Goal: Task Accomplishment & Management: Use online tool/utility

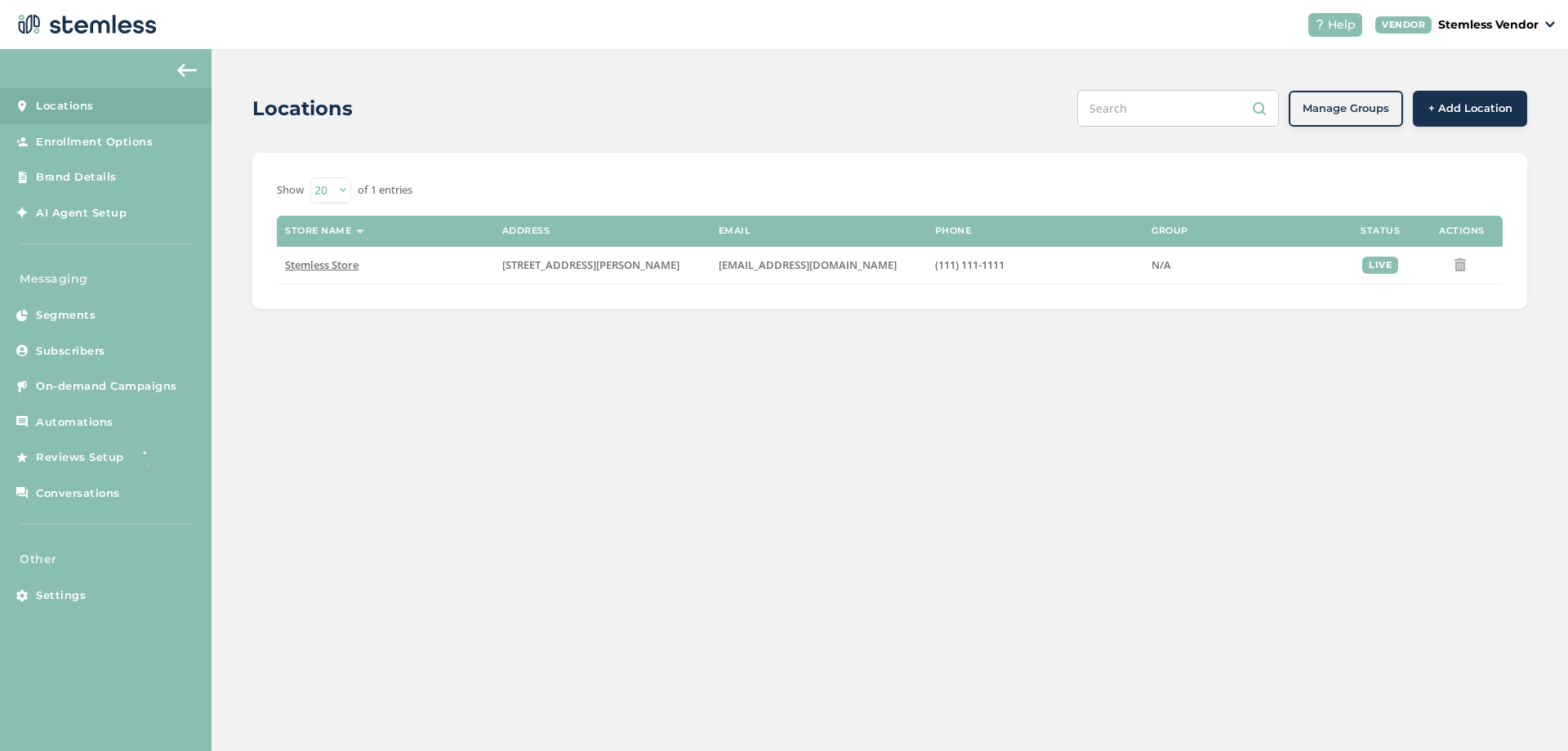
click at [233, 229] on div "Locations Manage Groups + Add Location Show 20 50 100 of 1 entries Store name A…" at bounding box center [890, 199] width 1356 height 300
click at [88, 207] on span "AI Agent Setup" at bounding box center [81, 213] width 90 height 16
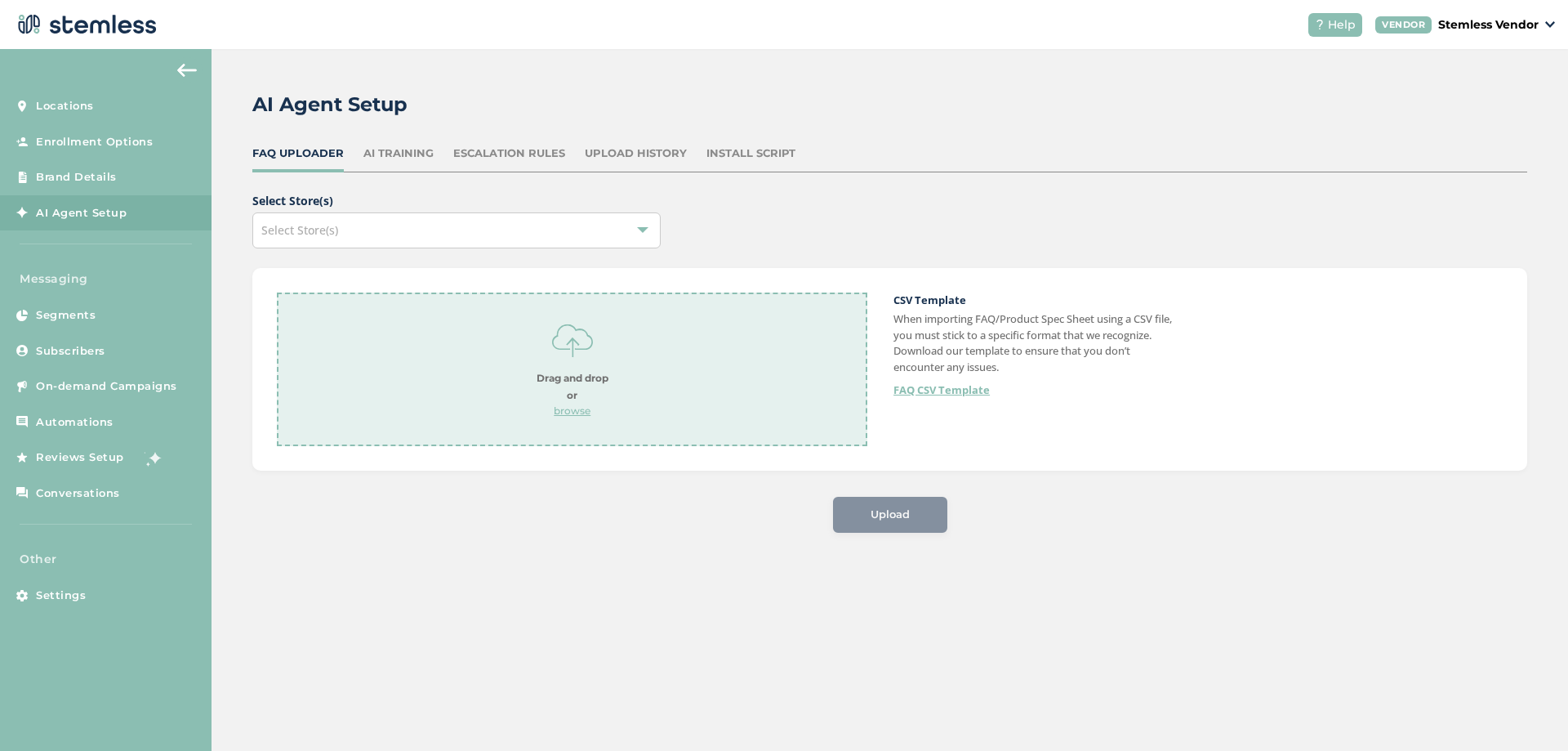
click at [393, 151] on div "AI Training" at bounding box center [398, 153] width 70 height 16
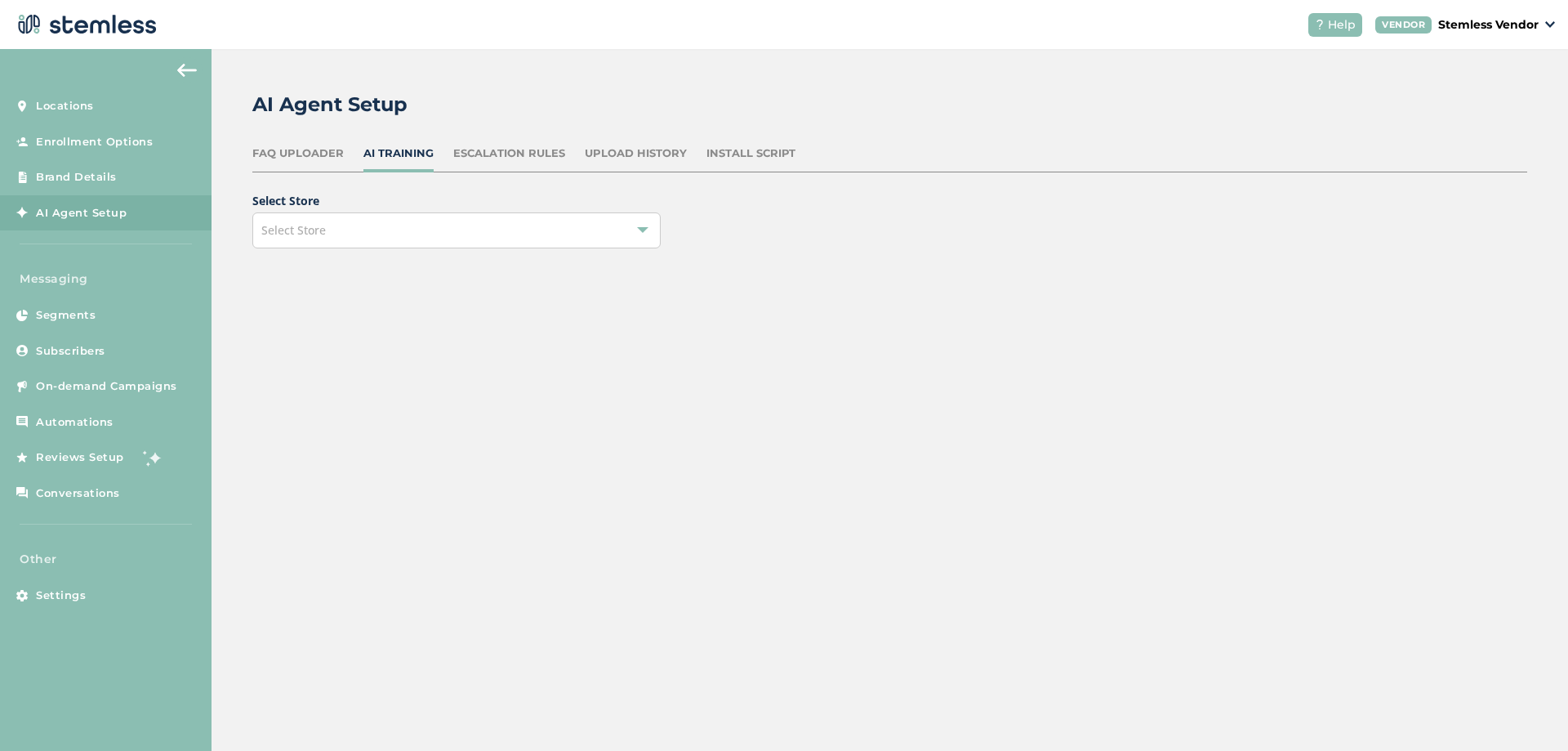
click at [492, 153] on div "Escalation Rules" at bounding box center [509, 153] width 112 height 16
click at [746, 157] on div "Install Script" at bounding box center [751, 153] width 89 height 16
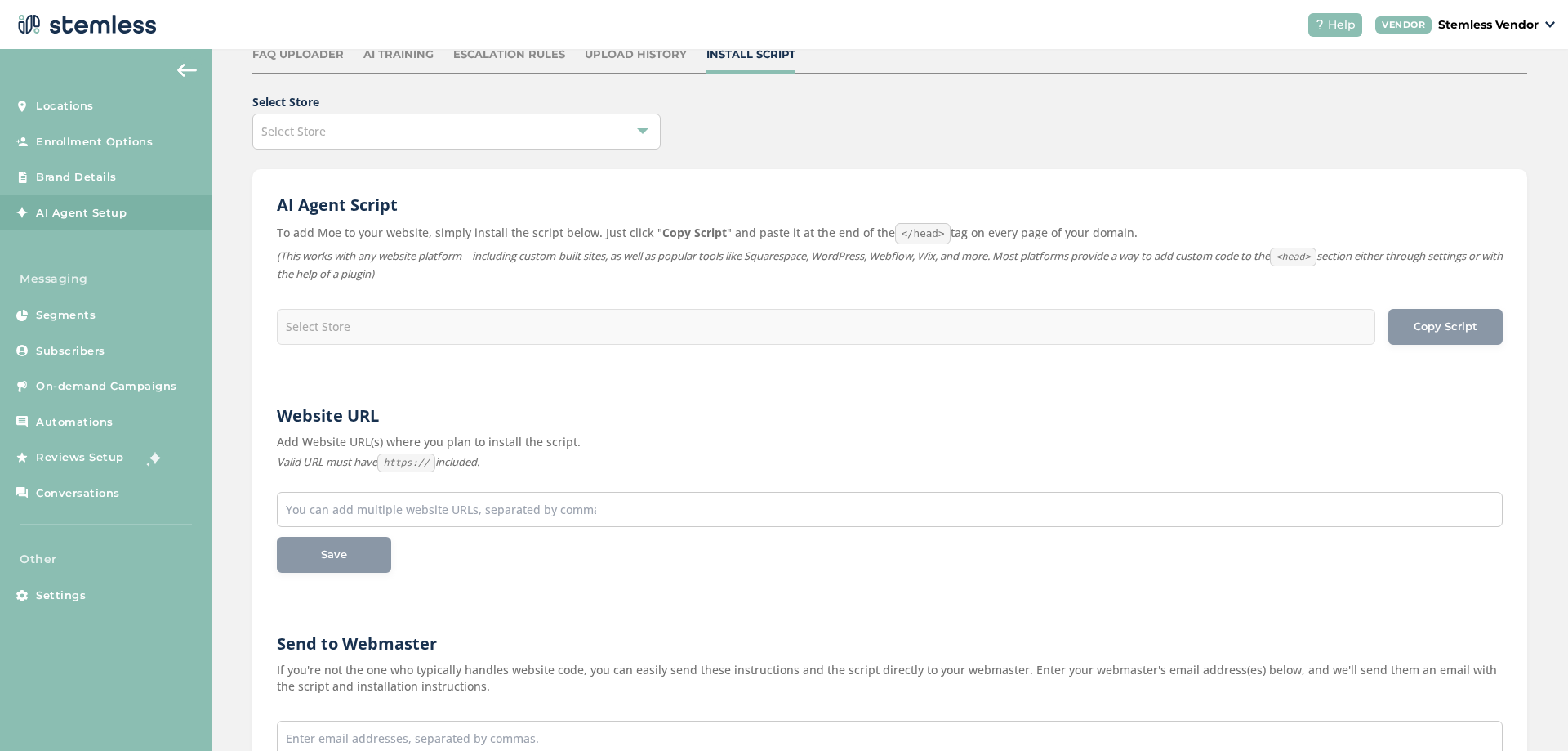
scroll to position [98, 0]
drag, startPoint x: 284, startPoint y: 207, endPoint x: 428, endPoint y: 209, distance: 144.0
click at [428, 209] on h2 "AI Agent Script" at bounding box center [889, 205] width 1226 height 23
click at [358, 203] on h2 "AI Agent Script" at bounding box center [889, 205] width 1226 height 23
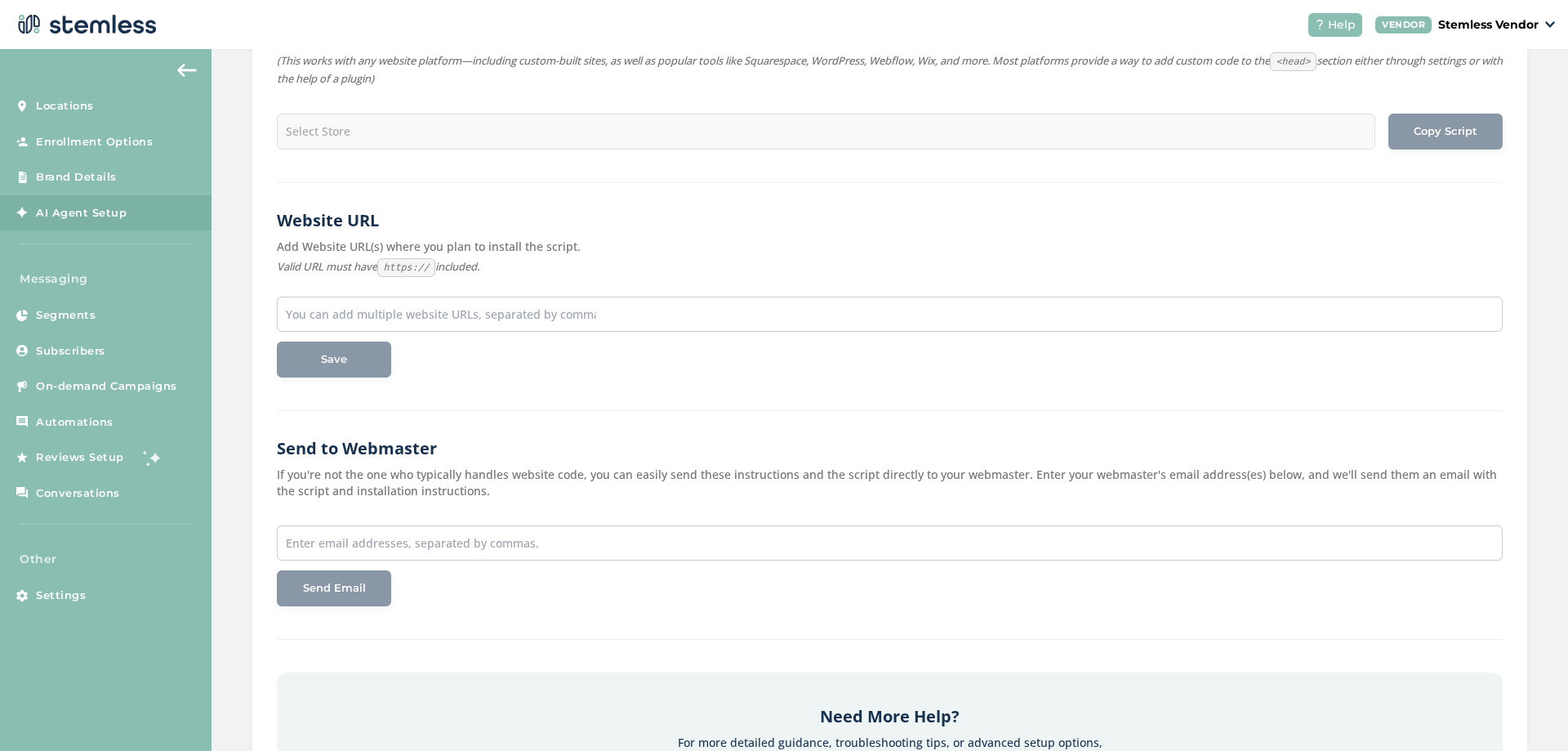
scroll to position [196, 0]
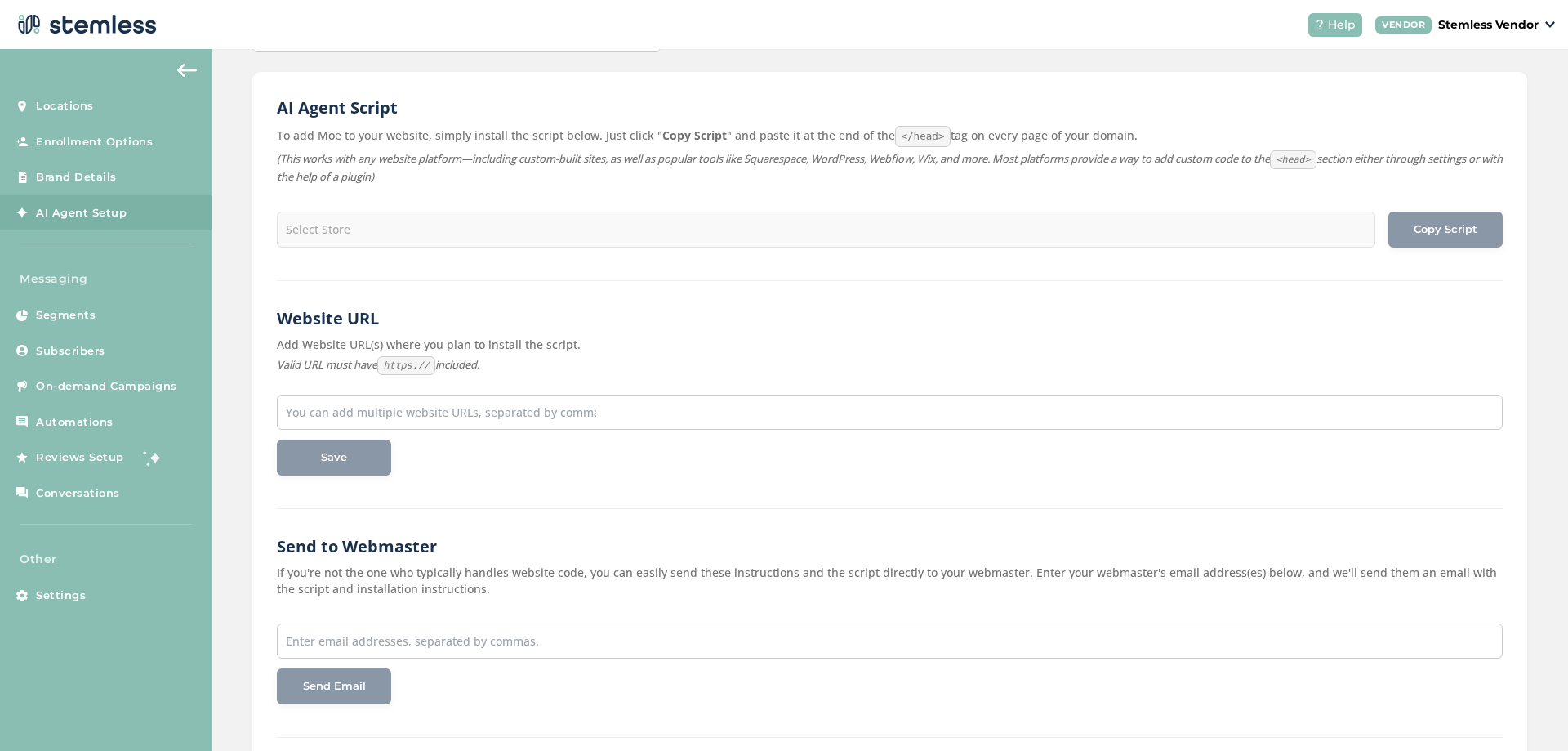
click at [1501, 24] on p "Stemless Vendor" at bounding box center [1488, 24] width 100 height 17
